Goal: Task Accomplishment & Management: Use online tool/utility

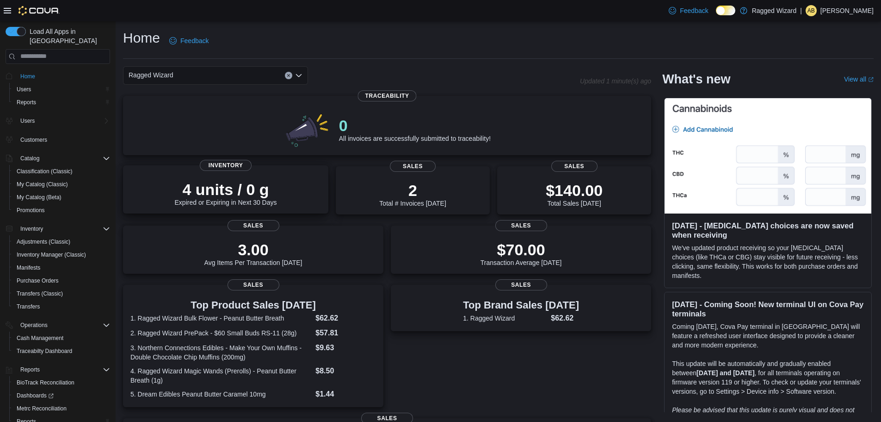
click at [222, 186] on p "4 units / 0 g" at bounding box center [226, 189] width 102 height 19
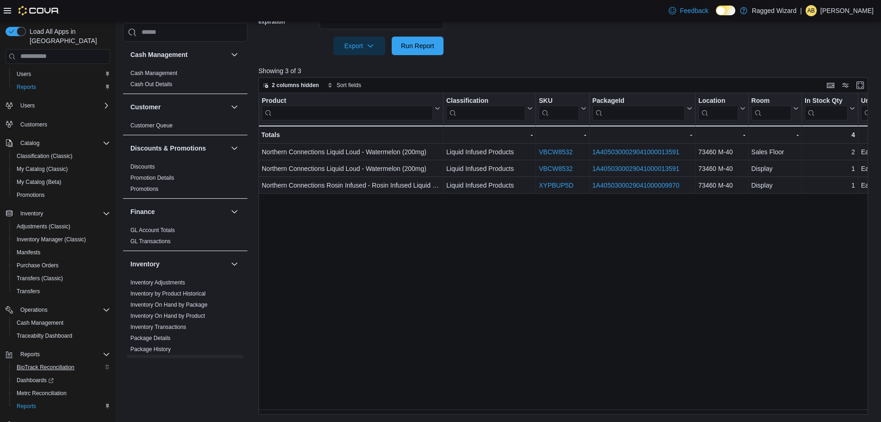
scroll to position [30, 0]
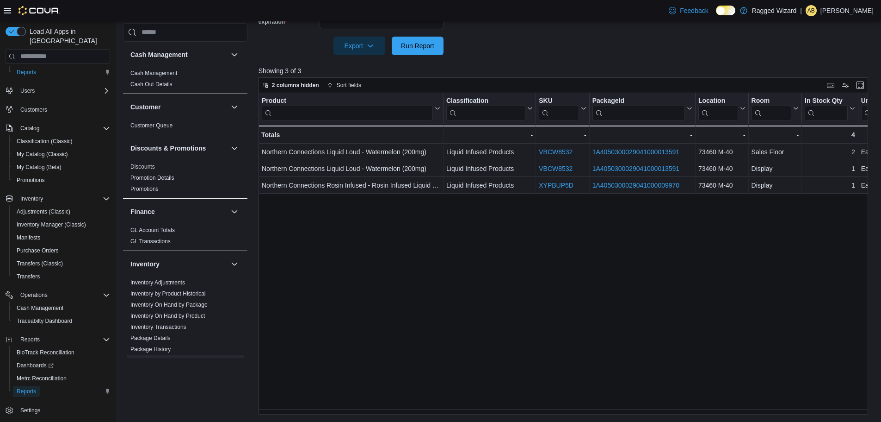
click at [24, 387] on span "Reports" at bounding box center [26, 390] width 19 height 7
click at [30, 68] on span "Reports" at bounding box center [26, 71] width 19 height 7
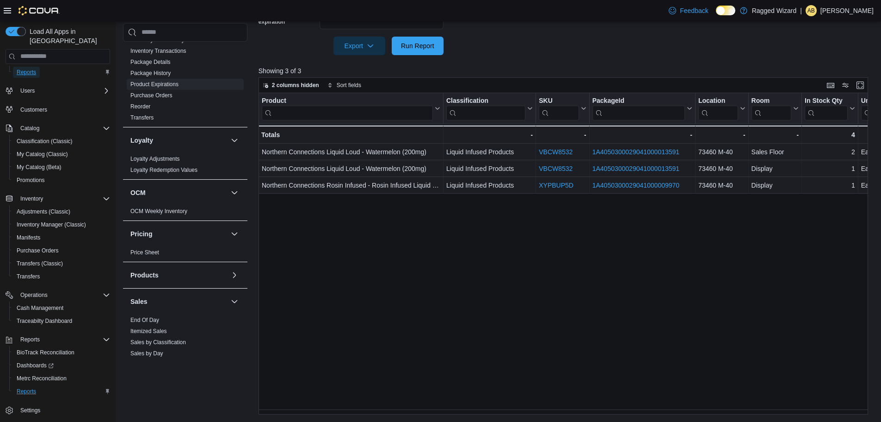
scroll to position [278, 0]
click at [143, 314] on span "End Of Day" at bounding box center [144, 317] width 29 height 7
click at [140, 320] on link "End Of Day" at bounding box center [144, 318] width 29 height 6
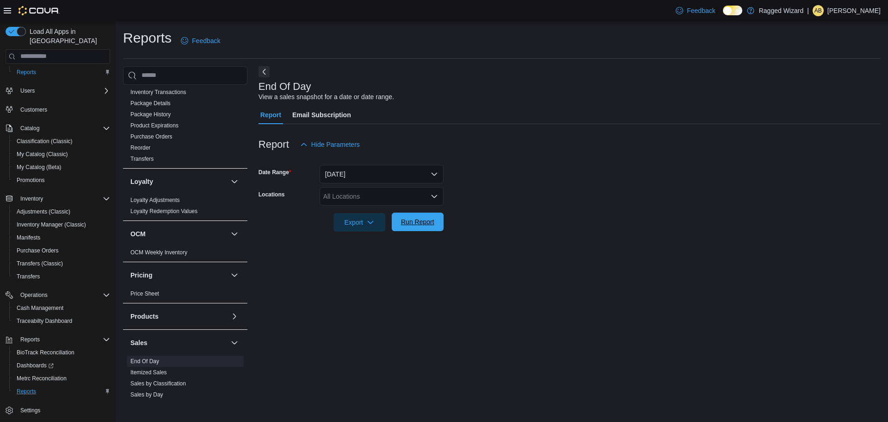
click at [428, 225] on span "Run Report" at bounding box center [417, 221] width 33 height 9
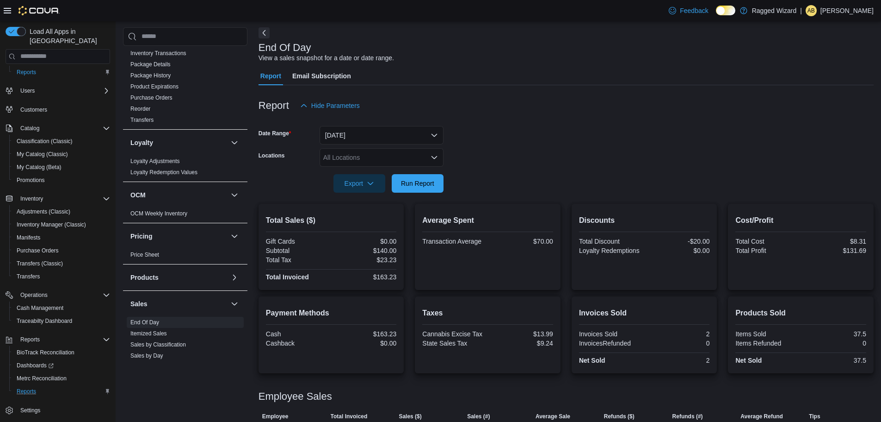
scroll to position [68, 0]
